Goal: Find specific page/section: Find specific page/section

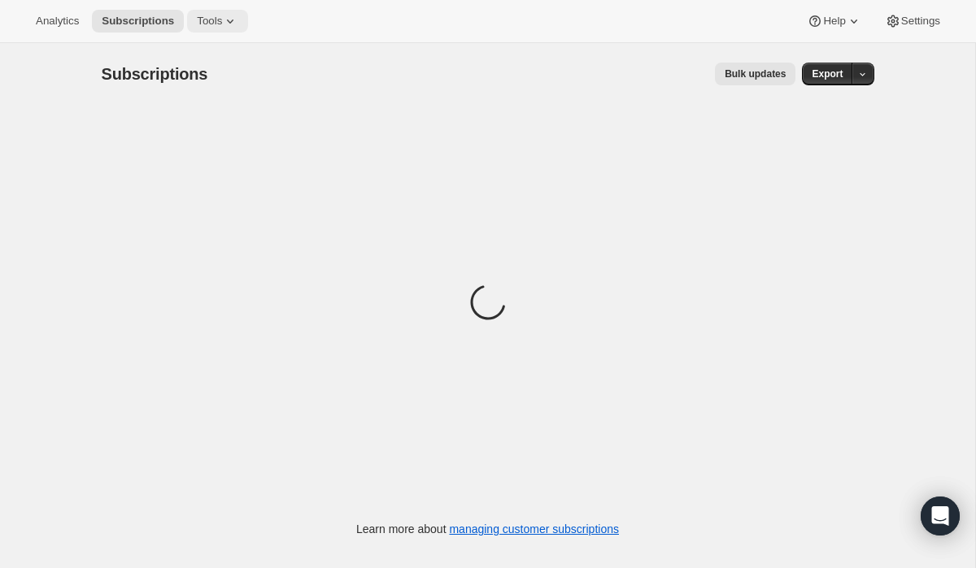
click at [238, 24] on icon at bounding box center [230, 21] width 16 height 16
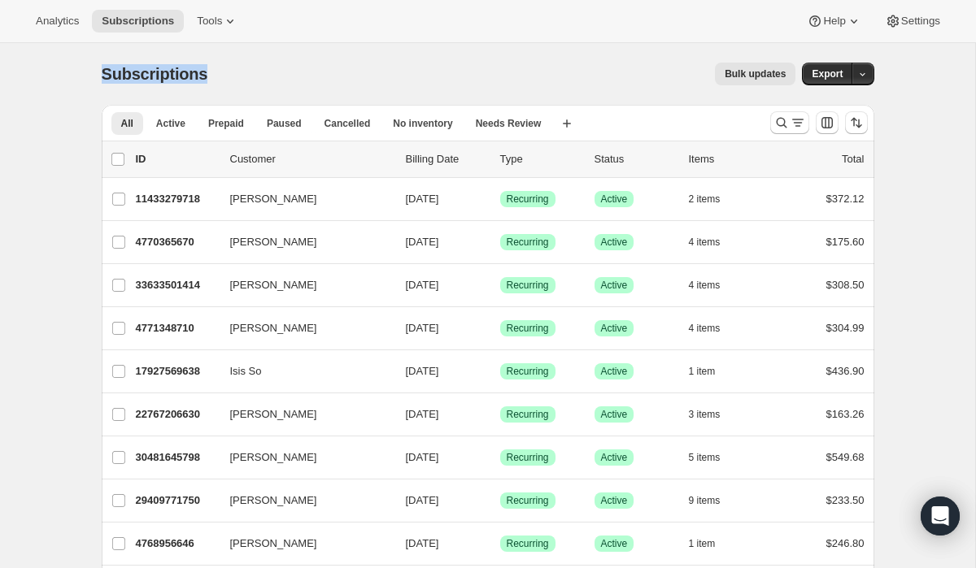
drag, startPoint x: 103, startPoint y: 76, endPoint x: 207, endPoint y: 85, distance: 104.5
click at [207, 85] on div "Subscriptions" at bounding box center [158, 74] width 113 height 23
click at [191, 77] on span "Subscriptions" at bounding box center [155, 74] width 107 height 18
drag, startPoint x: 102, startPoint y: 76, endPoint x: 222, endPoint y: 77, distance: 120.4
click at [222, 77] on div "Subscriptions Bulk updates More actions Bulk updates Export" at bounding box center [488, 74] width 773 height 23
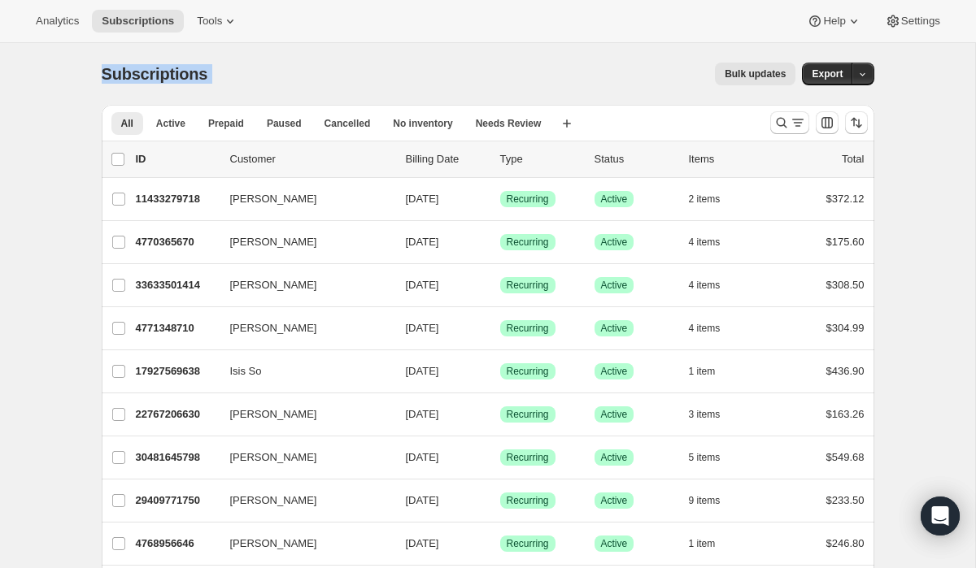
click at [141, 73] on span "Subscriptions" at bounding box center [155, 74] width 107 height 18
drag, startPoint x: 102, startPoint y: 75, endPoint x: 205, endPoint y: 76, distance: 102.5
click at [205, 76] on div "Subscriptions" at bounding box center [158, 74] width 113 height 23
click at [186, 76] on span "Subscriptions" at bounding box center [155, 74] width 107 height 18
drag, startPoint x: 103, startPoint y: 76, endPoint x: 229, endPoint y: 77, distance: 125.2
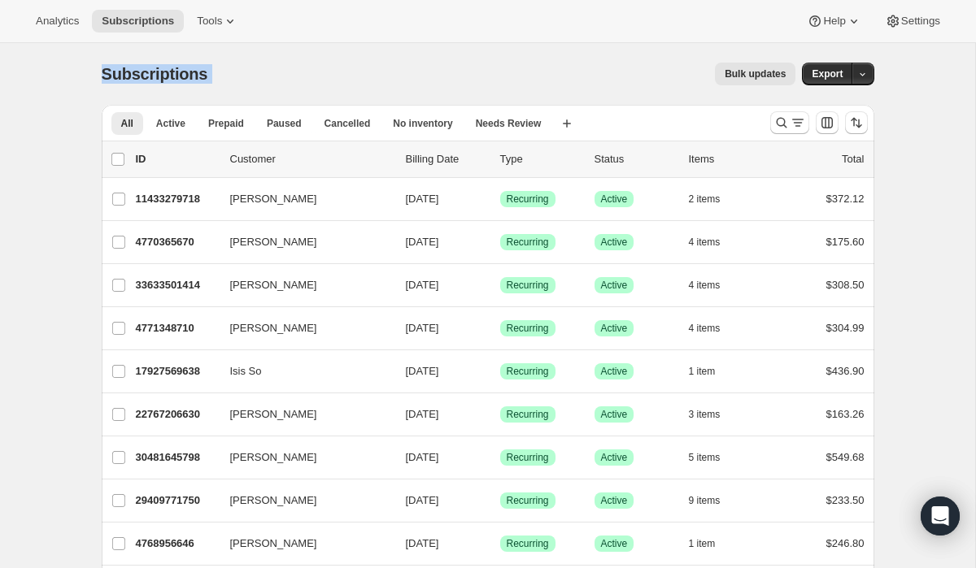
click at [229, 77] on div "Subscriptions Bulk updates More actions Bulk updates Export" at bounding box center [488, 74] width 773 height 23
click at [181, 77] on span "Subscriptions" at bounding box center [155, 74] width 107 height 18
drag, startPoint x: 102, startPoint y: 76, endPoint x: 238, endPoint y: 76, distance: 135.8
click at [238, 76] on div "Subscriptions Bulk updates More actions Bulk updates Export" at bounding box center [488, 74] width 773 height 23
click at [152, 76] on span "Subscriptions" at bounding box center [155, 74] width 107 height 18
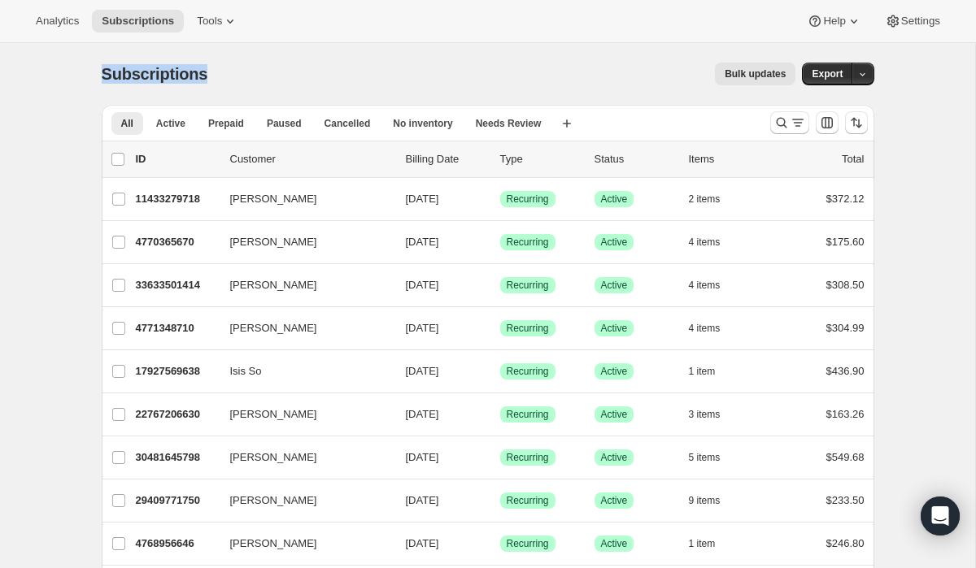
drag, startPoint x: 102, startPoint y: 75, endPoint x: 212, endPoint y: 76, distance: 109.8
click at [212, 76] on div "Subscriptions Bulk updates More actions Bulk updates Export" at bounding box center [488, 74] width 773 height 23
click at [163, 65] on span "Subscriptions" at bounding box center [155, 74] width 107 height 18
drag, startPoint x: 102, startPoint y: 72, endPoint x: 202, endPoint y: 74, distance: 100.9
click at [202, 74] on span "Subscriptions" at bounding box center [155, 74] width 107 height 18
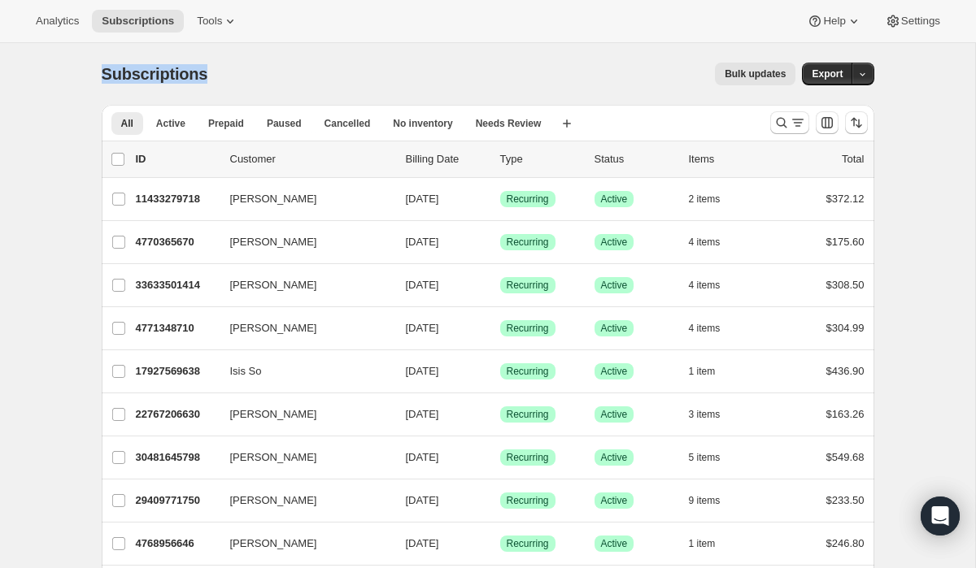
click at [202, 74] on span "Subscriptions" at bounding box center [155, 74] width 107 height 18
drag, startPoint x: 103, startPoint y: 74, endPoint x: 219, endPoint y: 76, distance: 115.5
click at [219, 76] on div "Subscriptions Bulk updates More actions Bulk updates Export" at bounding box center [488, 74] width 773 height 23
click at [185, 73] on span "Subscriptions" at bounding box center [155, 74] width 107 height 18
drag, startPoint x: 102, startPoint y: 72, endPoint x: 210, endPoint y: 71, distance: 108.2
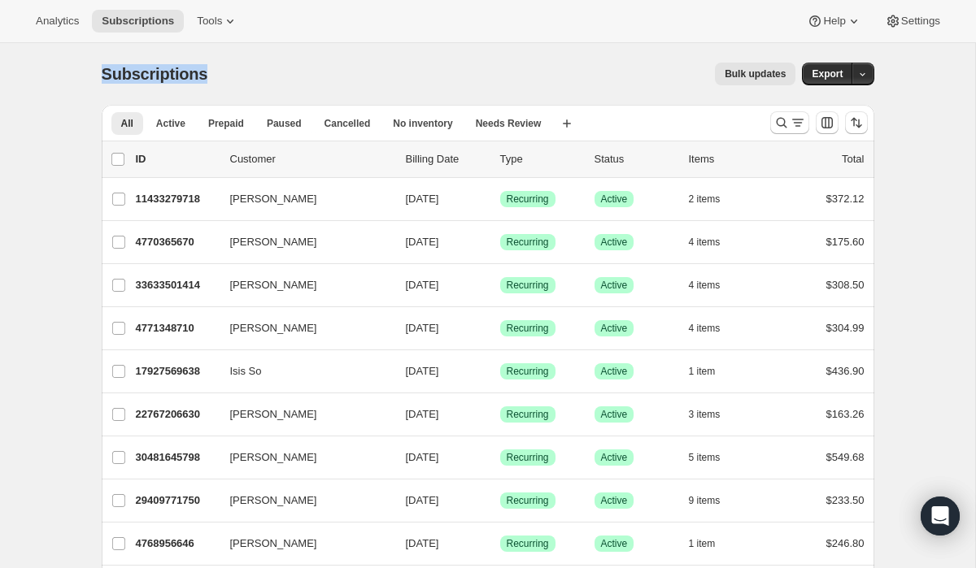
click at [211, 71] on div "Subscriptions" at bounding box center [158, 74] width 113 height 23
click at [176, 74] on span "Subscriptions" at bounding box center [155, 74] width 107 height 18
drag, startPoint x: 104, startPoint y: 71, endPoint x: 211, endPoint y: 72, distance: 106.5
click at [211, 72] on div "Subscriptions Bulk updates More actions Bulk updates Export" at bounding box center [488, 74] width 773 height 23
click at [158, 77] on span "Subscriptions" at bounding box center [155, 74] width 107 height 18
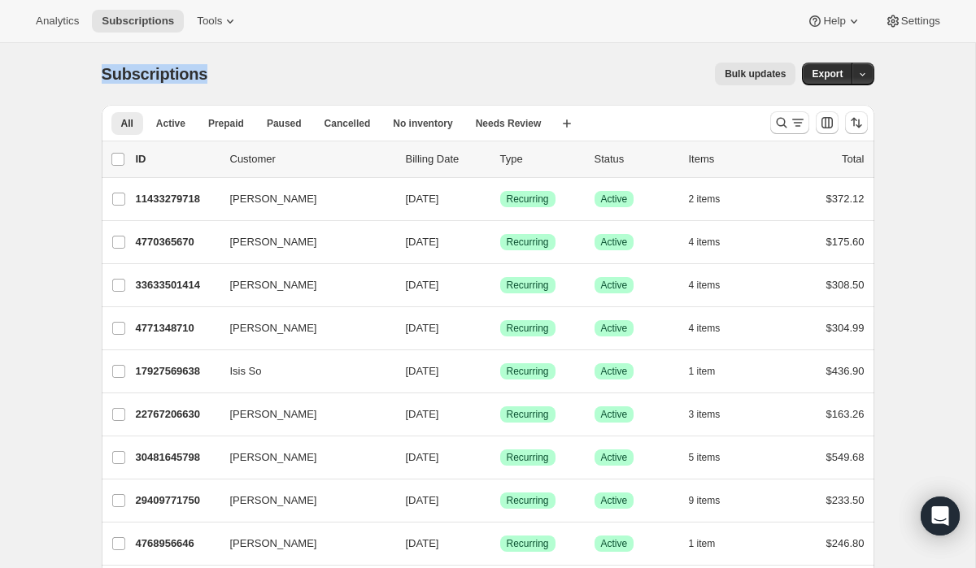
drag, startPoint x: 102, startPoint y: 73, endPoint x: 215, endPoint y: 72, distance: 112.2
click at [215, 72] on div "Subscriptions Bulk updates More actions Bulk updates Export" at bounding box center [488, 74] width 773 height 23
click at [182, 70] on span "Subscriptions" at bounding box center [155, 74] width 107 height 18
drag, startPoint x: 101, startPoint y: 74, endPoint x: 221, endPoint y: 72, distance: 120.4
click at [222, 73] on div "Subscriptions Bulk updates More actions Bulk updates Export" at bounding box center [488, 74] width 773 height 23
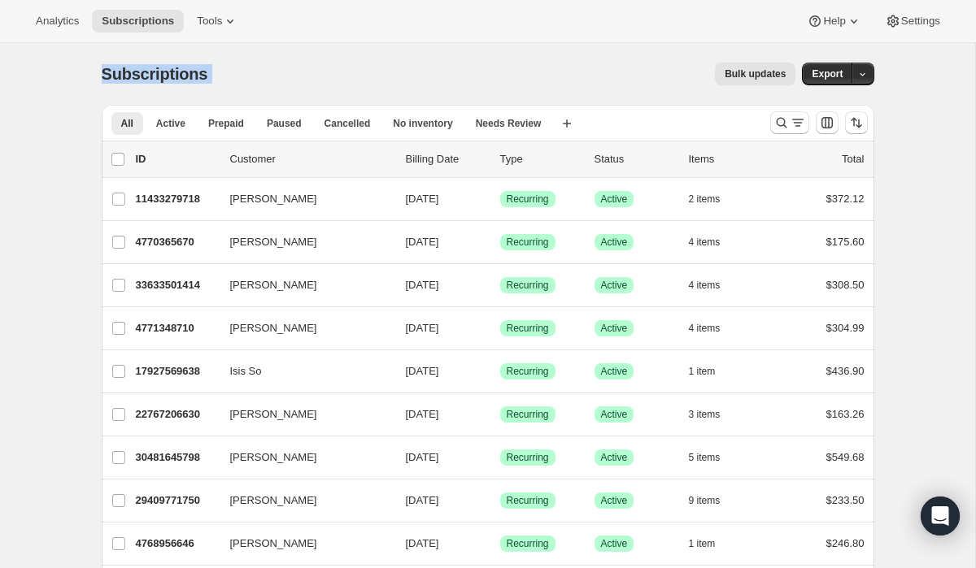
click at [189, 72] on span "Subscriptions" at bounding box center [155, 74] width 107 height 18
drag, startPoint x: 104, startPoint y: 72, endPoint x: 211, endPoint y: 74, distance: 106.5
click at [211, 75] on div "Subscriptions" at bounding box center [158, 74] width 113 height 23
click at [190, 74] on span "Subscriptions" at bounding box center [155, 74] width 107 height 18
click at [209, 29] on button "Tools" at bounding box center [217, 21] width 61 height 23
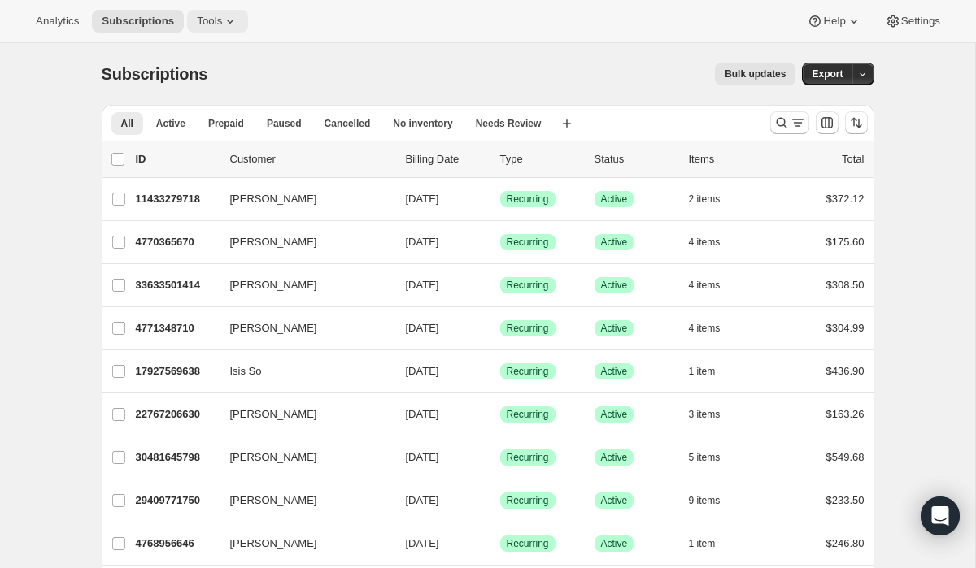
click at [211, 16] on span "Tools" at bounding box center [209, 21] width 25 height 13
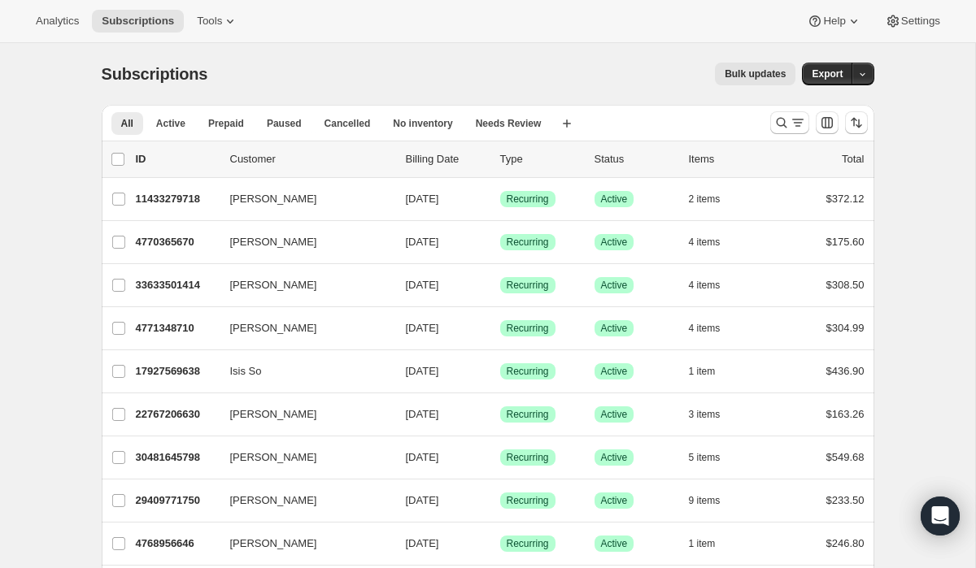
click at [263, 57] on div "Subscriptions. This page is ready Subscriptions Bulk updates More actions Bulk …" at bounding box center [488, 74] width 773 height 62
click at [189, 51] on div "Subscriptions. This page is ready Subscriptions Bulk updates More actions Bulk …" at bounding box center [488, 74] width 773 height 62
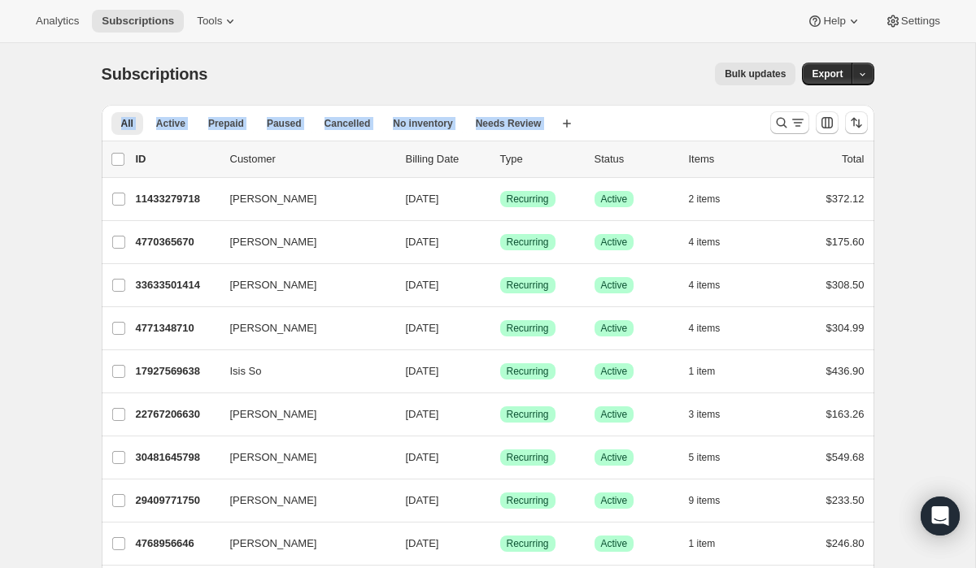
drag, startPoint x: 24, startPoint y: 117, endPoint x: 84, endPoint y: 168, distance: 78.5
drag, startPoint x: 37, startPoint y: 123, endPoint x: 134, endPoint y: 137, distance: 98.6
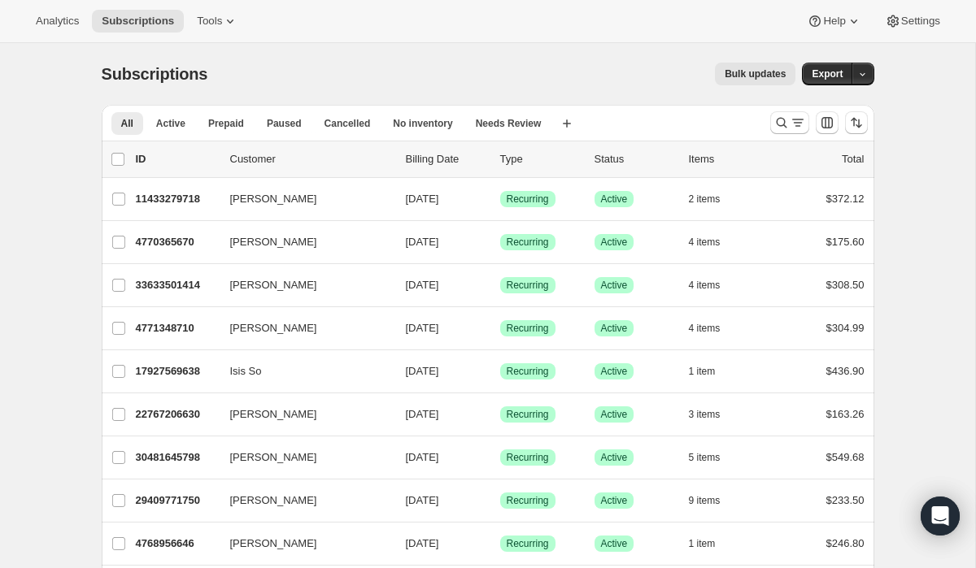
drag, startPoint x: 11, startPoint y: 116, endPoint x: 101, endPoint y: 157, distance: 98.3
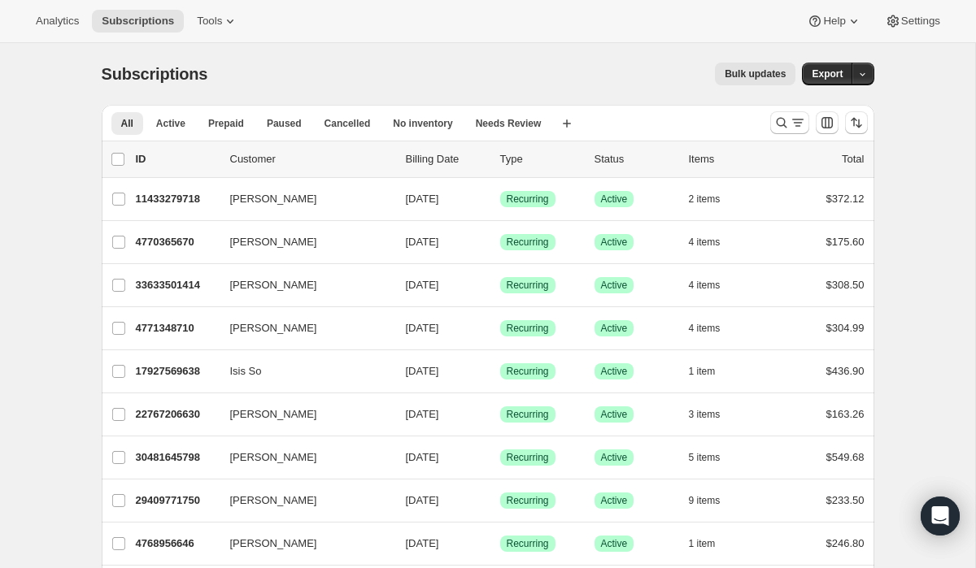
drag, startPoint x: 41, startPoint y: 125, endPoint x: 137, endPoint y: 159, distance: 101.9
drag, startPoint x: 40, startPoint y: 135, endPoint x: 222, endPoint y: 155, distance: 183.3
